Goal: Communication & Community: Answer question/provide support

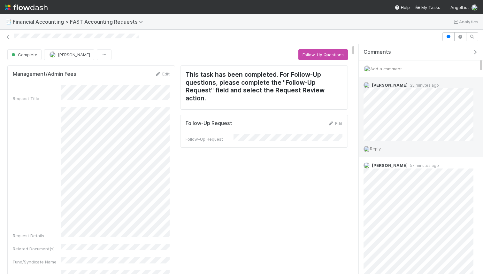
click at [375, 149] on span "Reply..." at bounding box center [377, 148] width 14 height 5
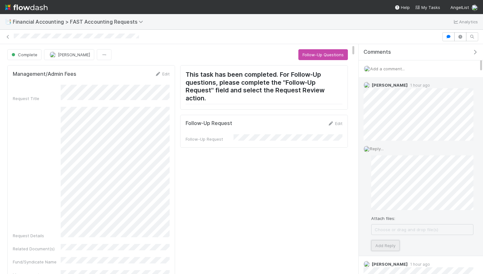
click at [380, 245] on button "Add Reply" at bounding box center [385, 245] width 28 height 11
